Goal: Information Seeking & Learning: Learn about a topic

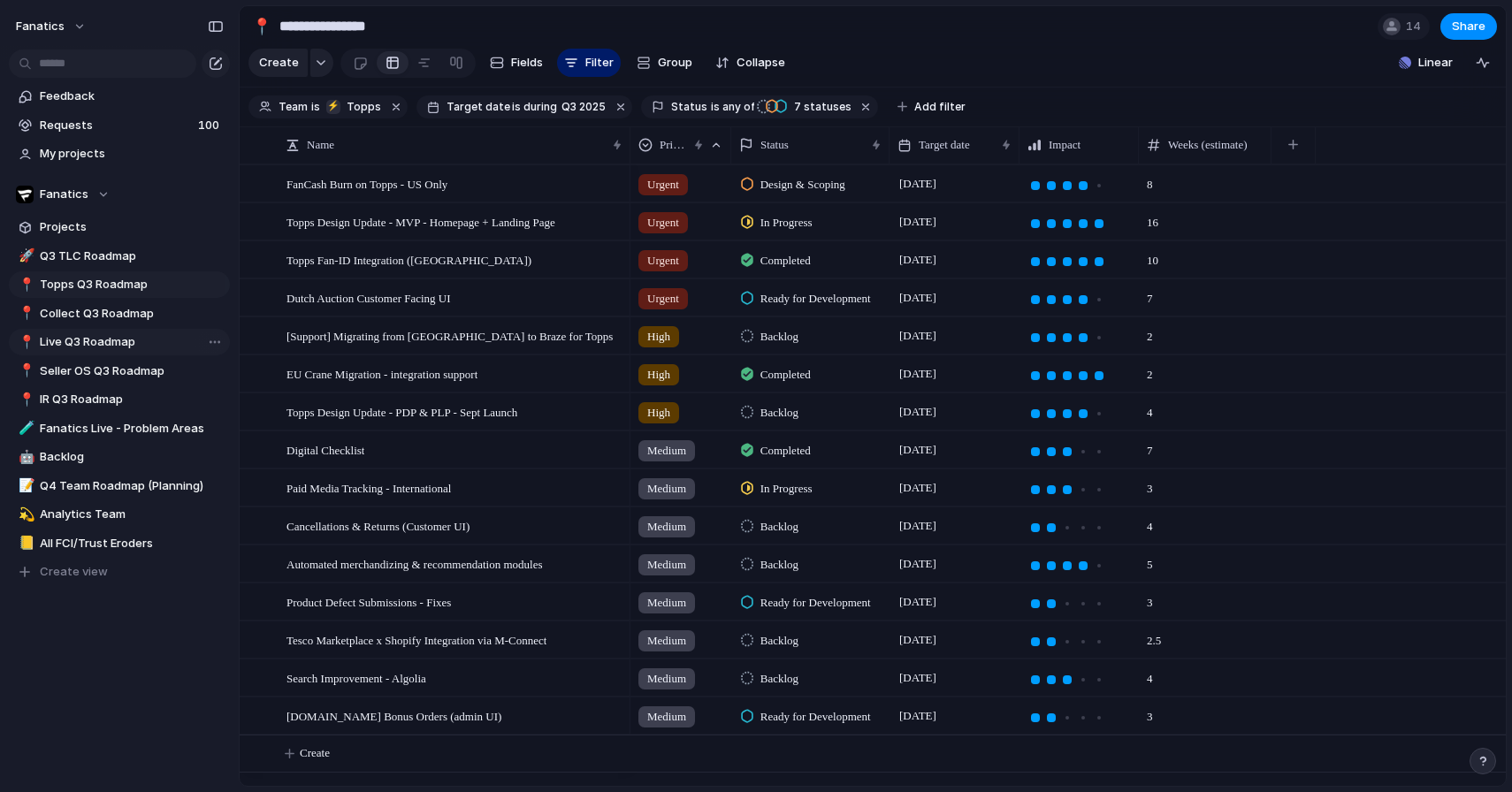
click at [129, 337] on span "Live Q3 Roadmap" at bounding box center [132, 342] width 184 height 17
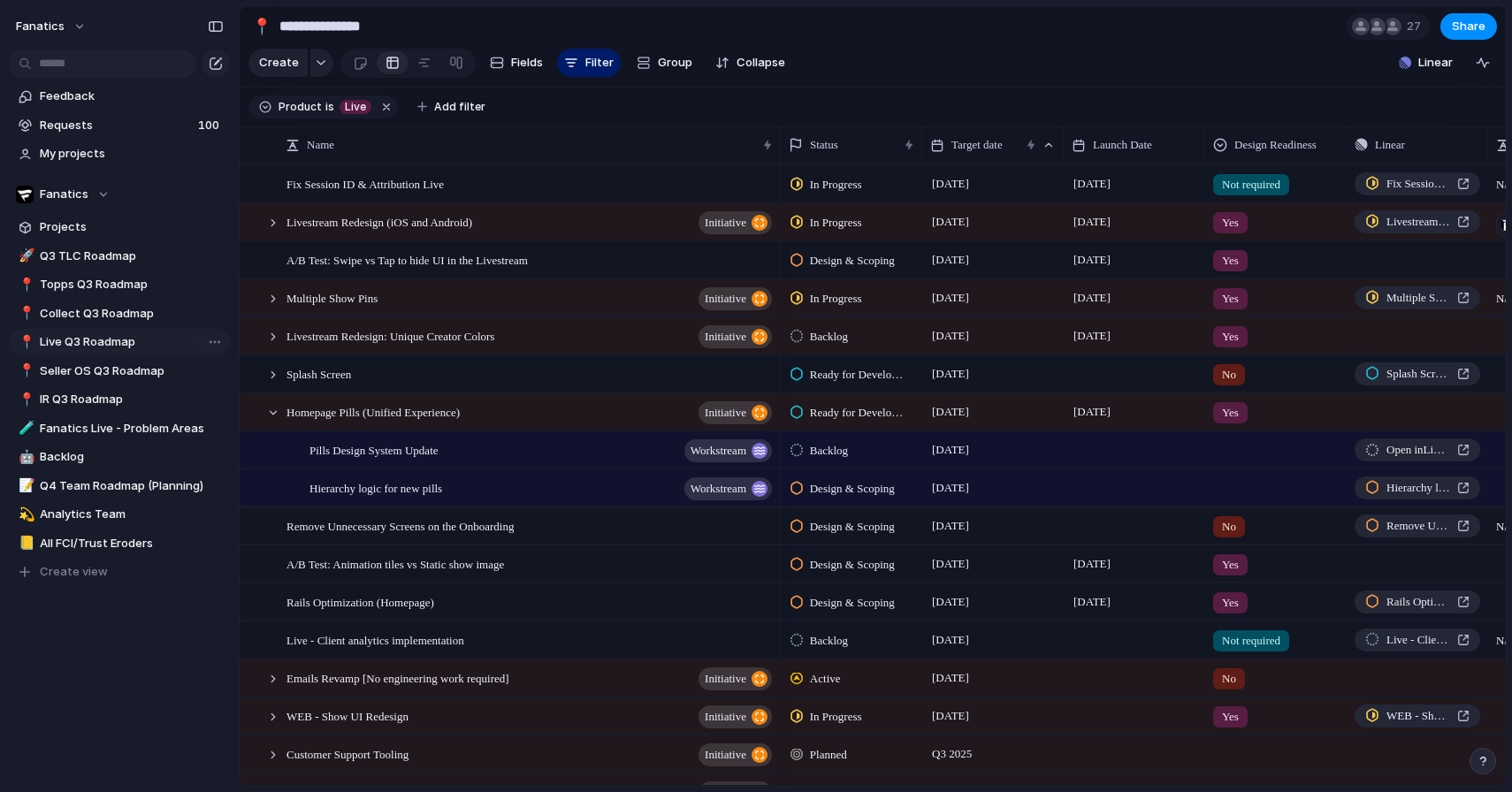
type input "**********"
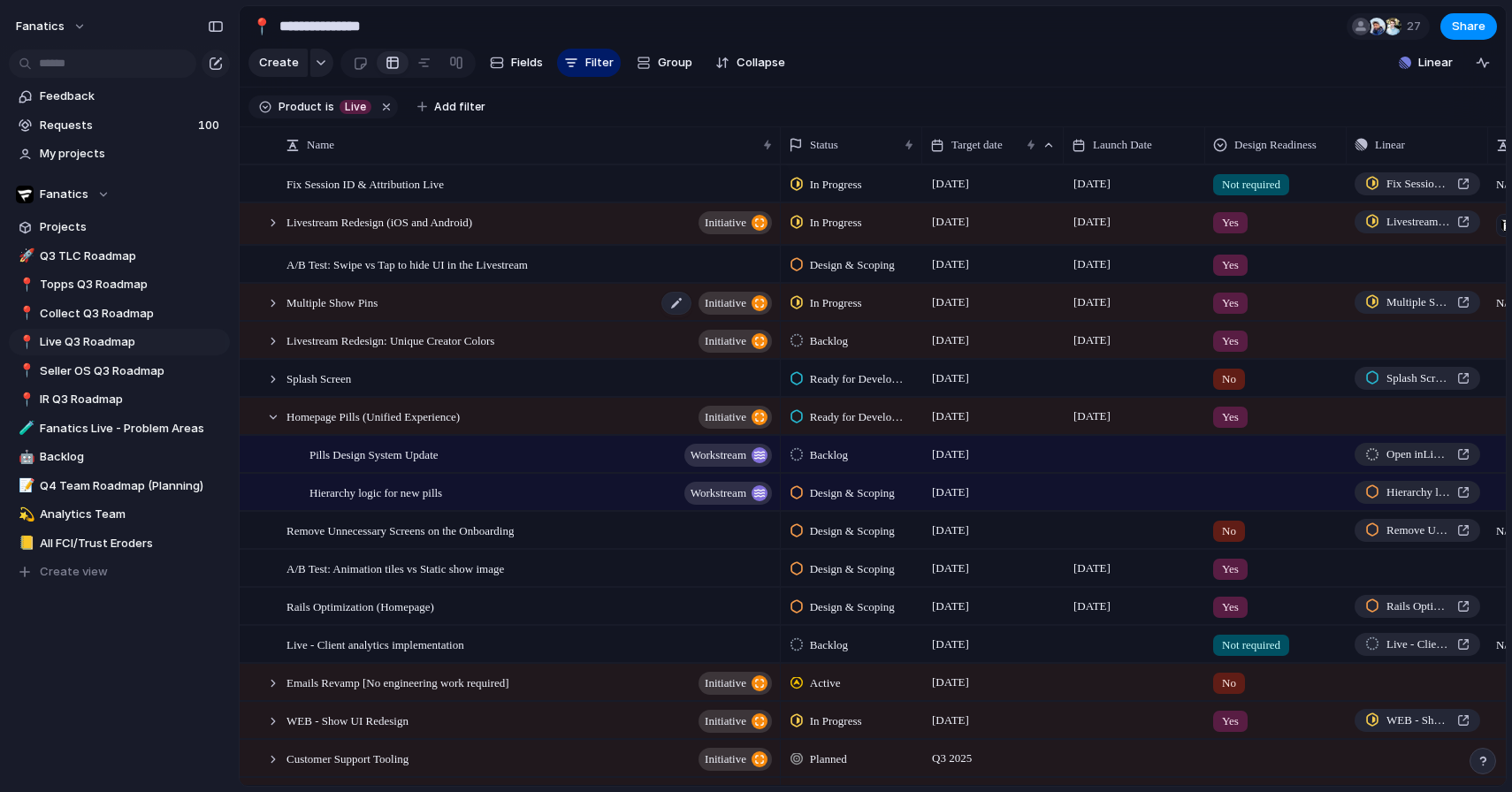
click at [456, 296] on div "Multiple Show Pins initiative" at bounding box center [530, 303] width 488 height 36
